Goal: Check status: Check status

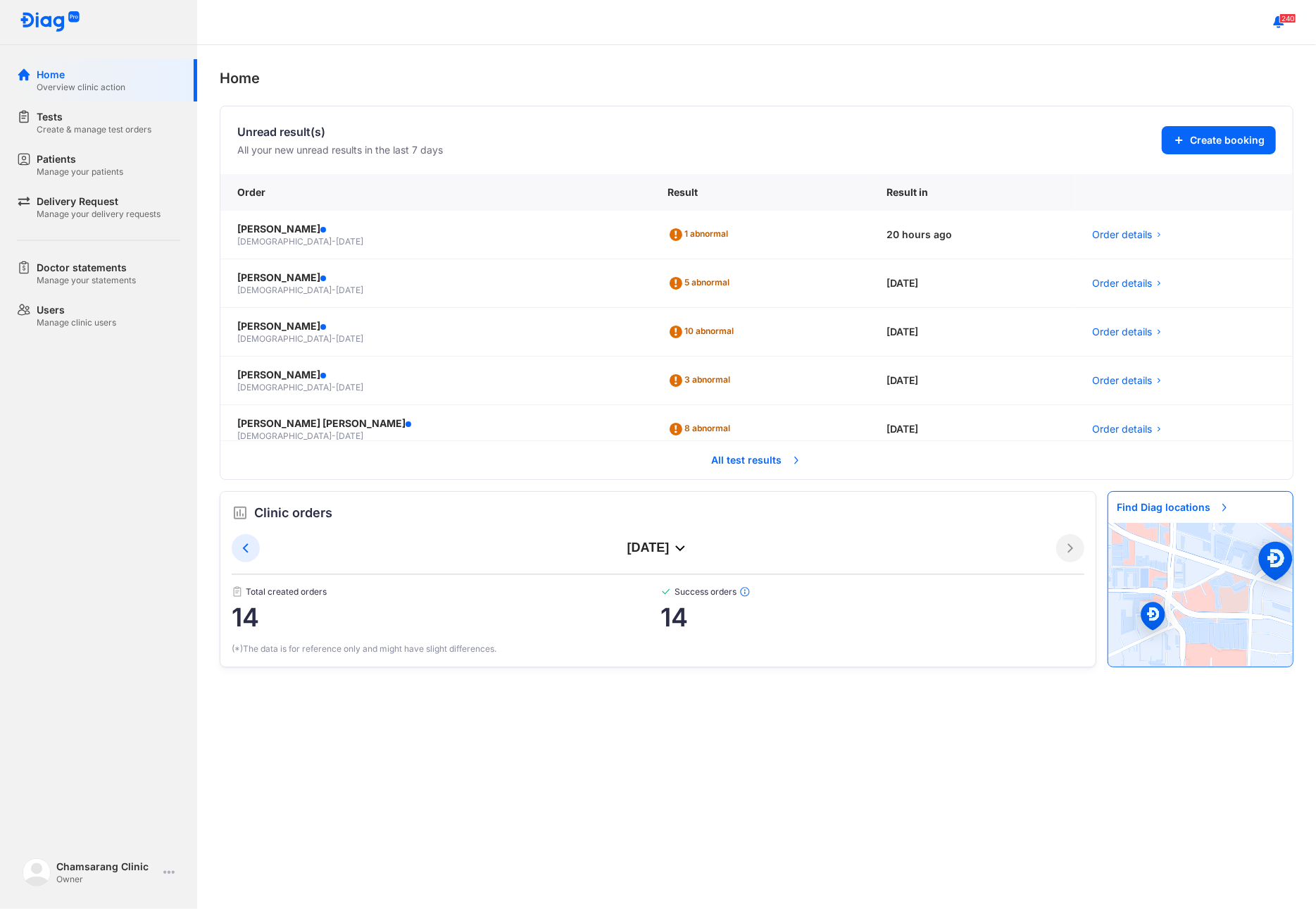
click at [731, 470] on span "All test results" at bounding box center [757, 460] width 107 height 31
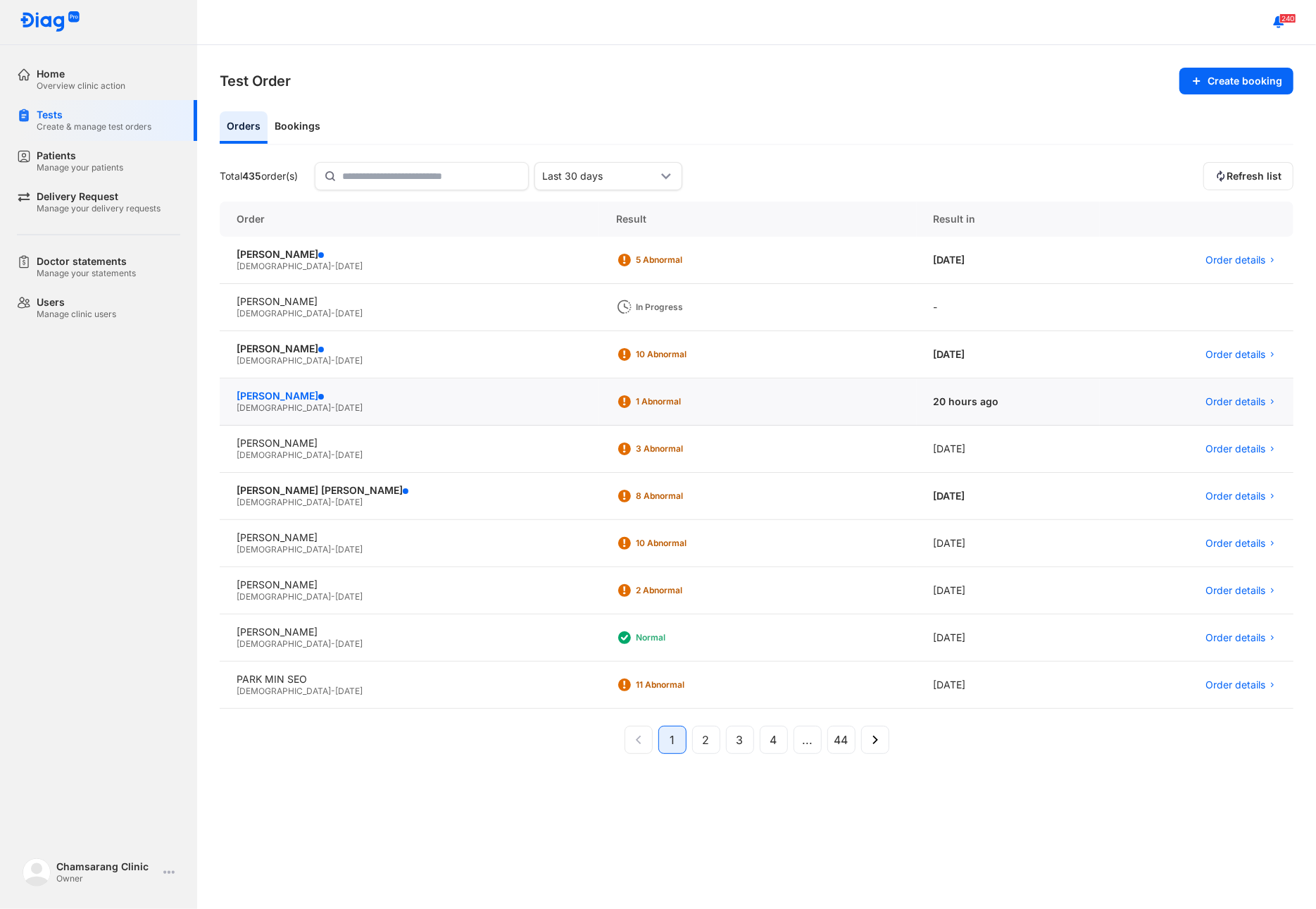
click at [338, 399] on div "[PERSON_NAME]" at bounding box center [409, 396] width 346 height 13
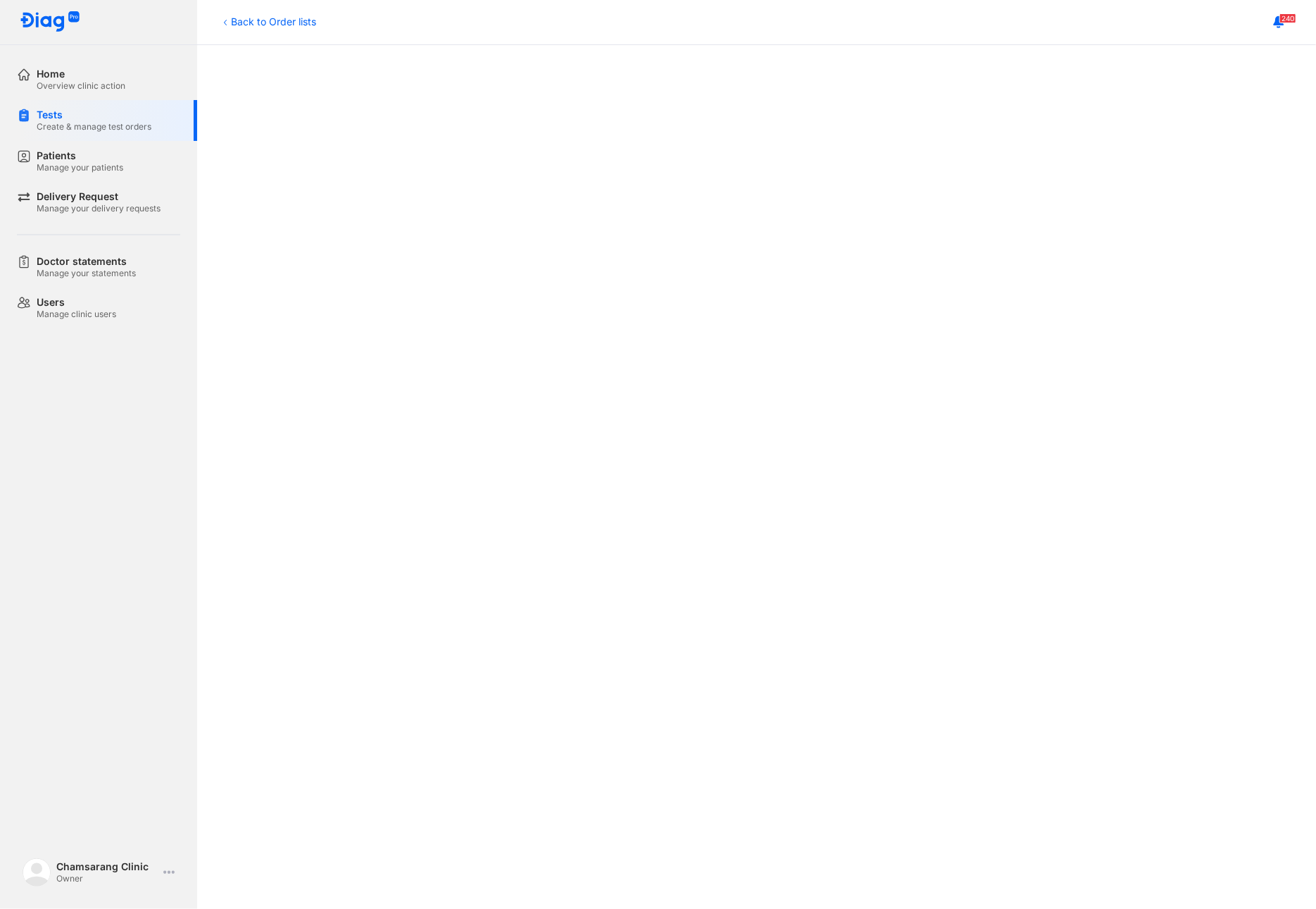
scroll to position [235, 0]
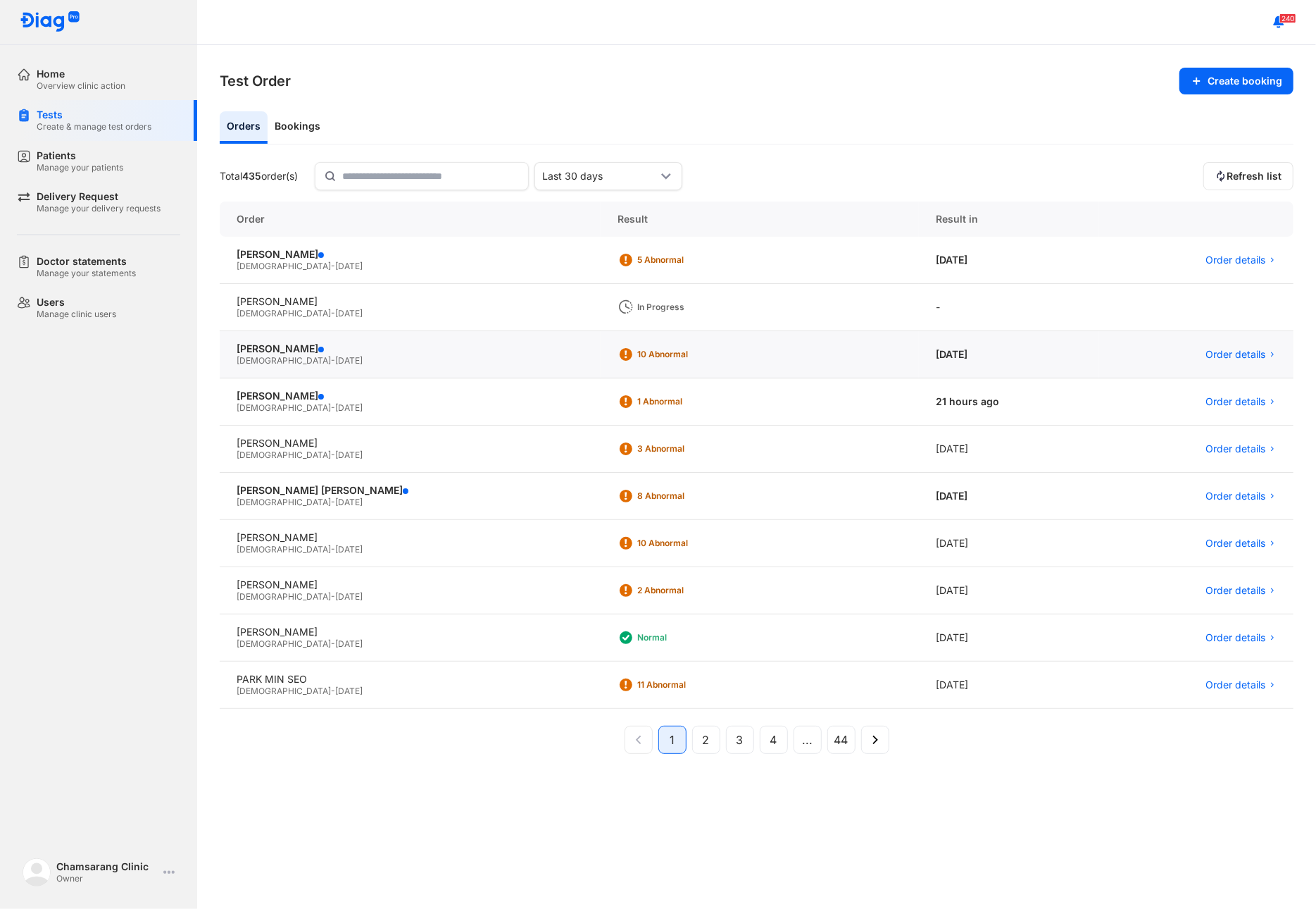
click at [327, 364] on div "Male - 13/01/1983" at bounding box center [410, 361] width 347 height 11
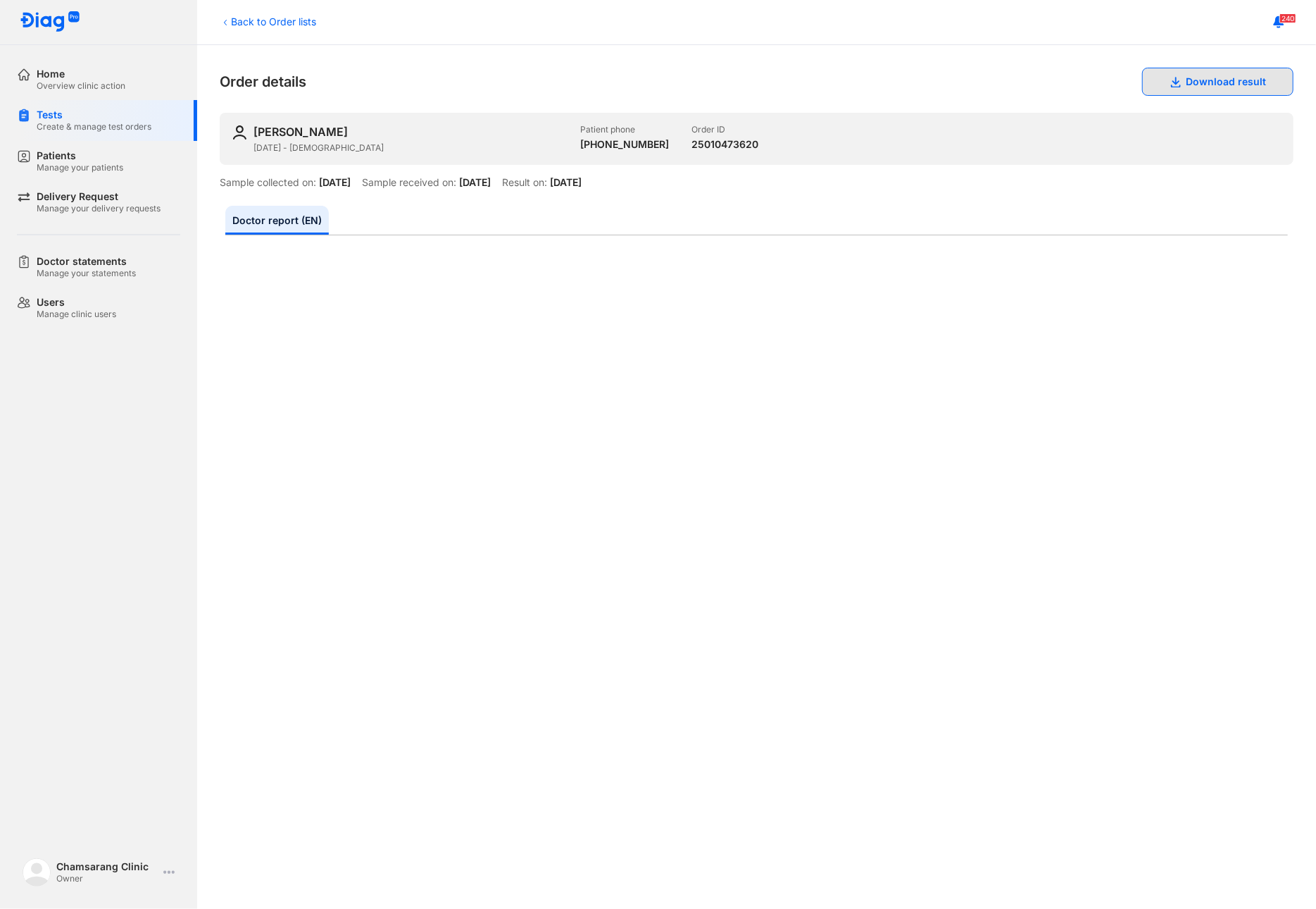
click at [1194, 79] on button "Download result" at bounding box center [1217, 81] width 151 height 28
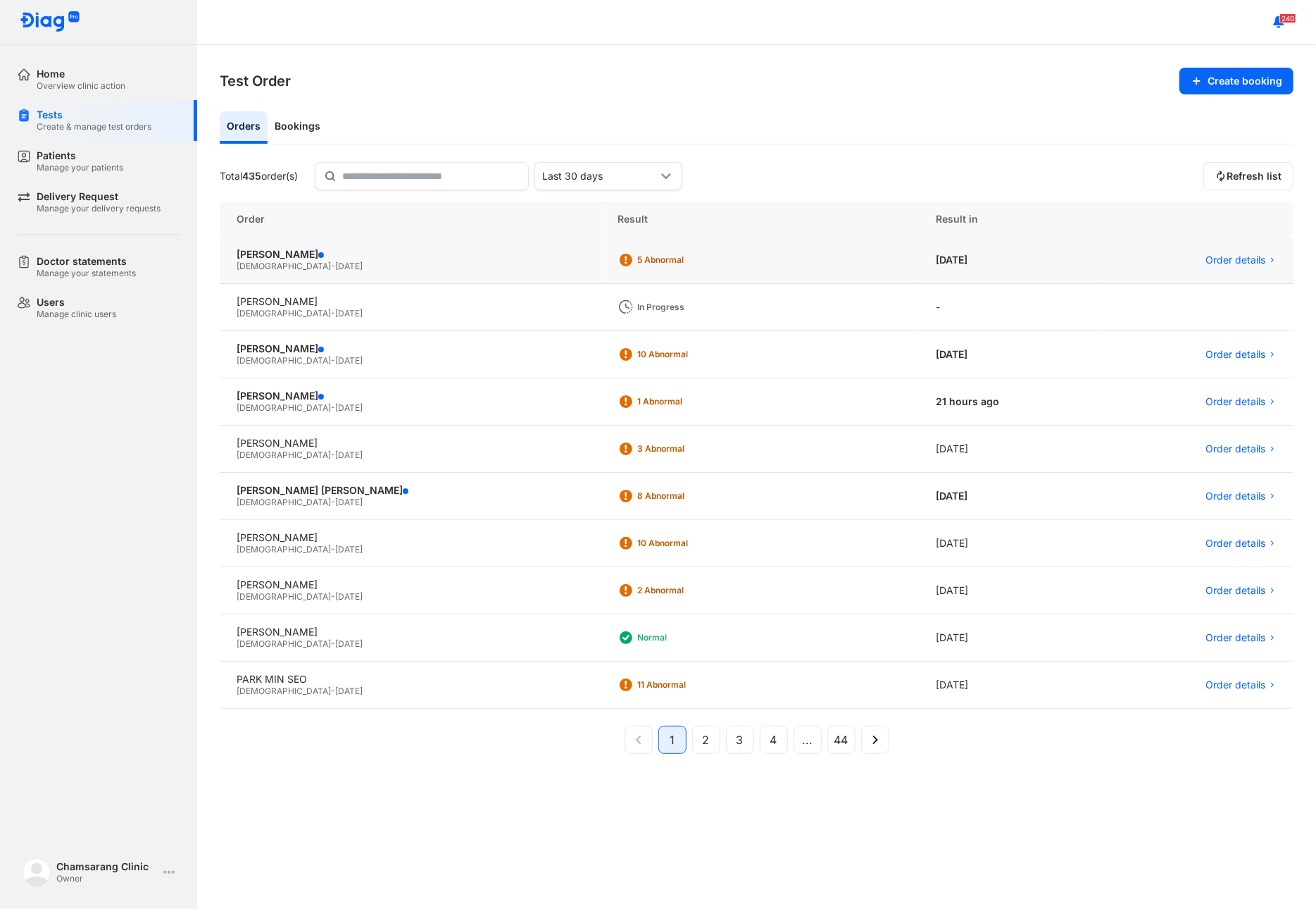
click at [379, 261] on div "Male - 29/07/1975" at bounding box center [410, 267] width 347 height 11
click at [316, 441] on div "[PERSON_NAME]" at bounding box center [411, 443] width 350 height 13
click at [322, 451] on div "Male - 16/03/1972" at bounding box center [411, 455] width 350 height 11
click at [708, 744] on span "2" at bounding box center [706, 739] width 7 height 17
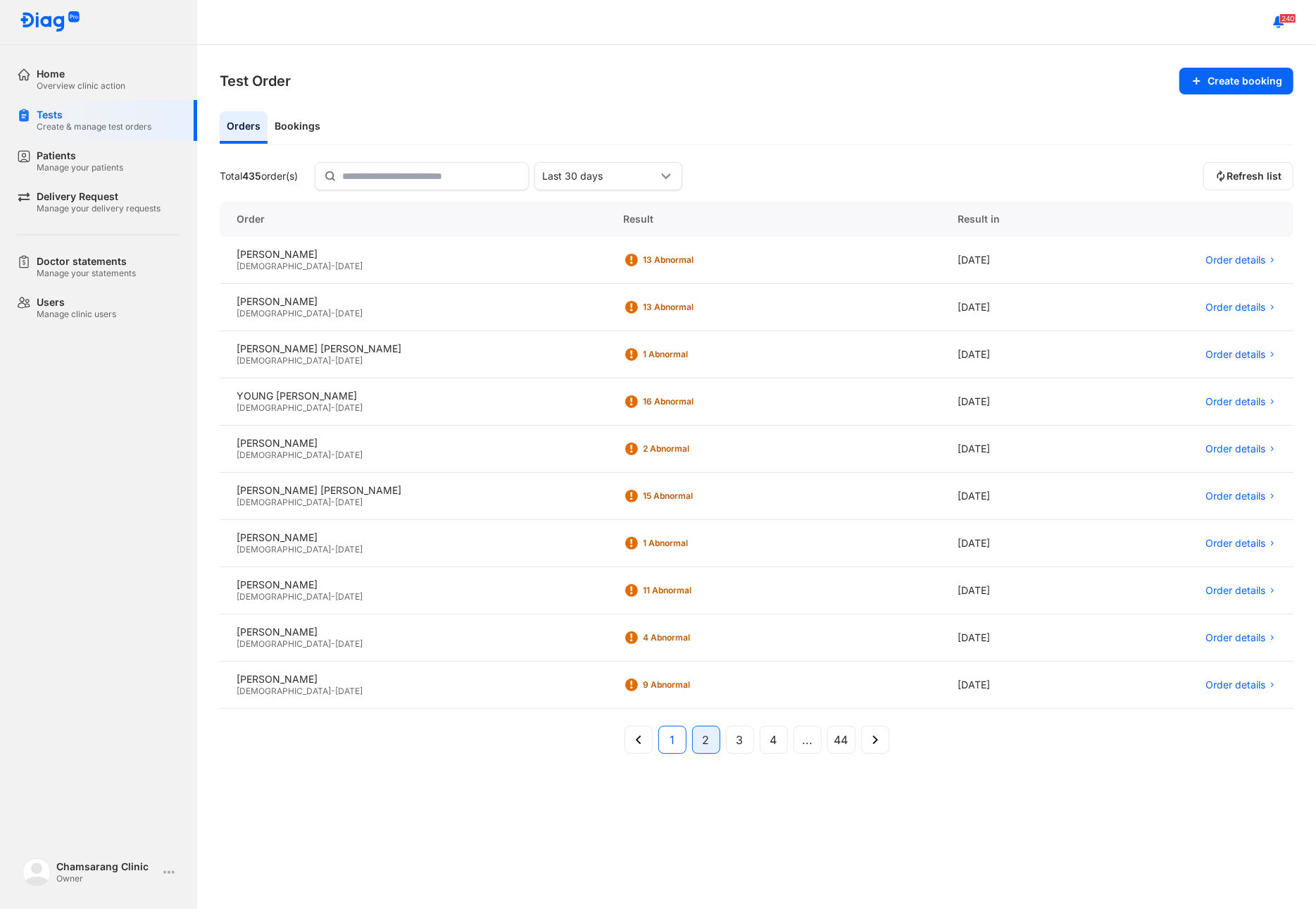
click at [692, 744] on button "1" at bounding box center [706, 740] width 28 height 28
